Goal: Task Accomplishment & Management: Complete application form

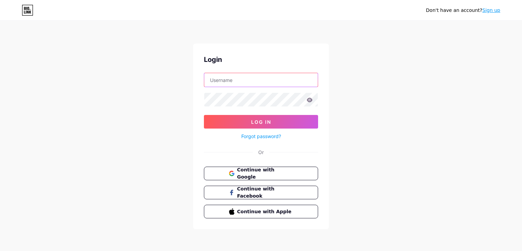
click at [227, 80] on input "text" at bounding box center [260, 80] width 113 height 14
click at [251, 173] on span "Continue with Google" at bounding box center [264, 173] width 57 height 15
